Goal: Task Accomplishment & Management: Use online tool/utility

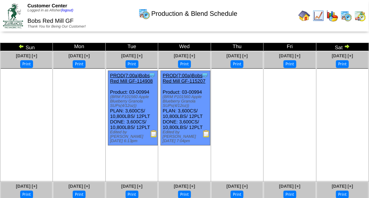
click at [323, 21] on img at bounding box center [319, 16] width 12 height 12
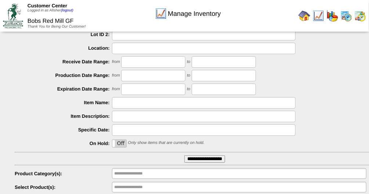
scroll to position [72, 0]
click at [198, 156] on input "**********" at bounding box center [205, 158] width 41 height 7
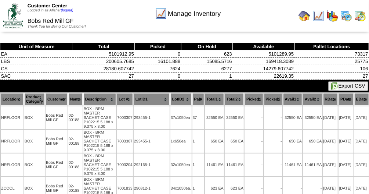
click at [343, 85] on button "Export CSV" at bounding box center [349, 86] width 40 height 10
